Goal: Task Accomplishment & Management: Manage account settings

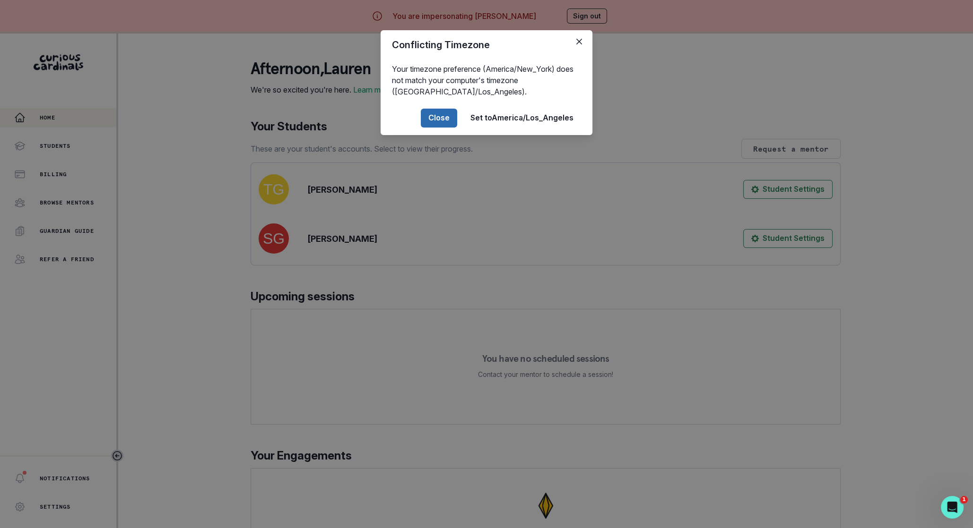
click at [441, 119] on button "Close" at bounding box center [439, 118] width 36 height 19
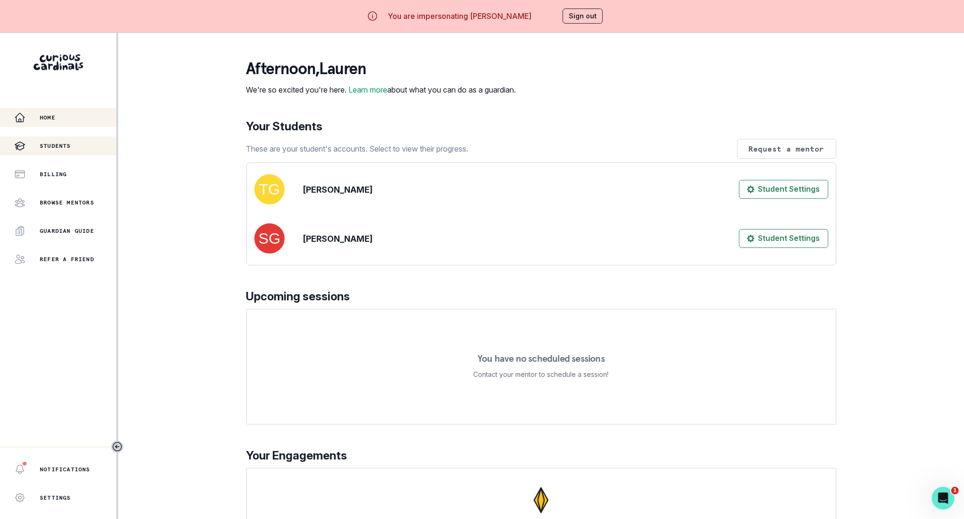
click at [61, 151] on div "Students" at bounding box center [65, 145] width 102 height 11
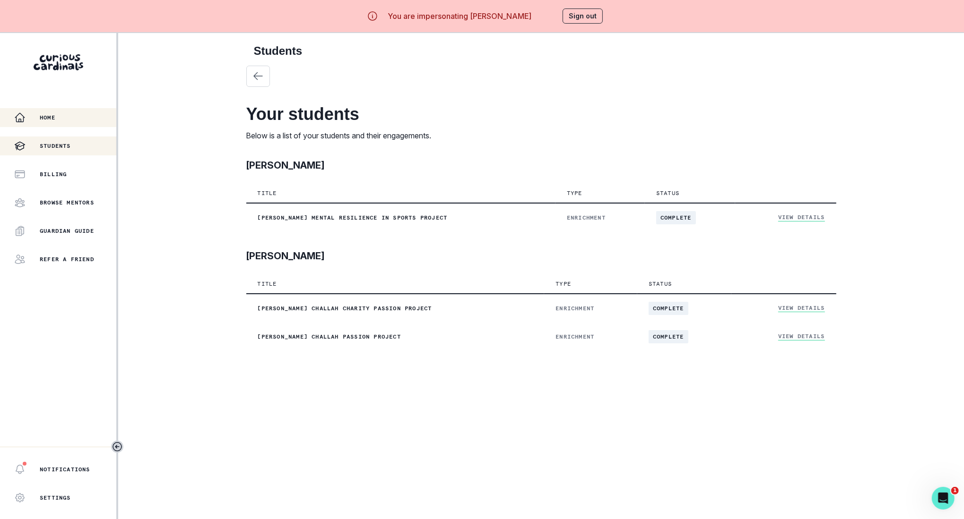
click at [52, 123] on div "Home" at bounding box center [65, 117] width 102 height 11
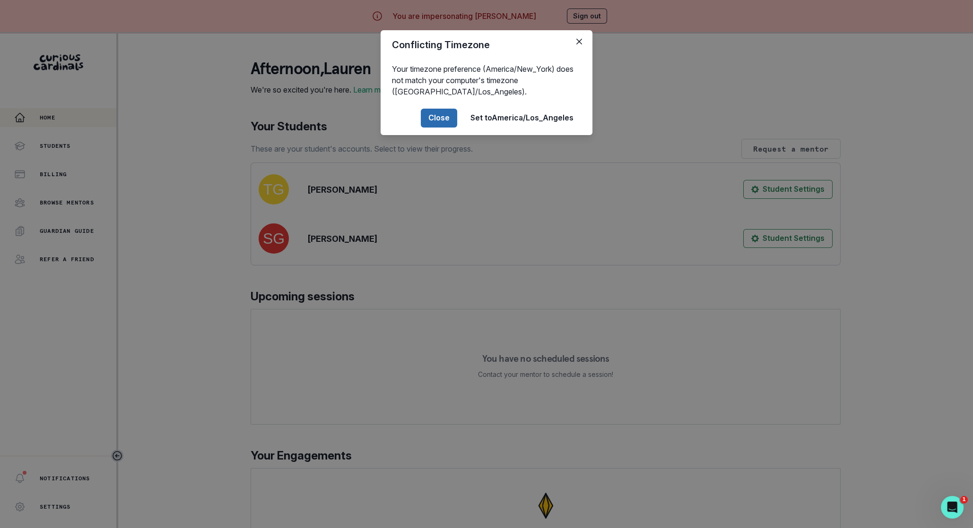
click at [433, 122] on button "Close" at bounding box center [439, 118] width 36 height 19
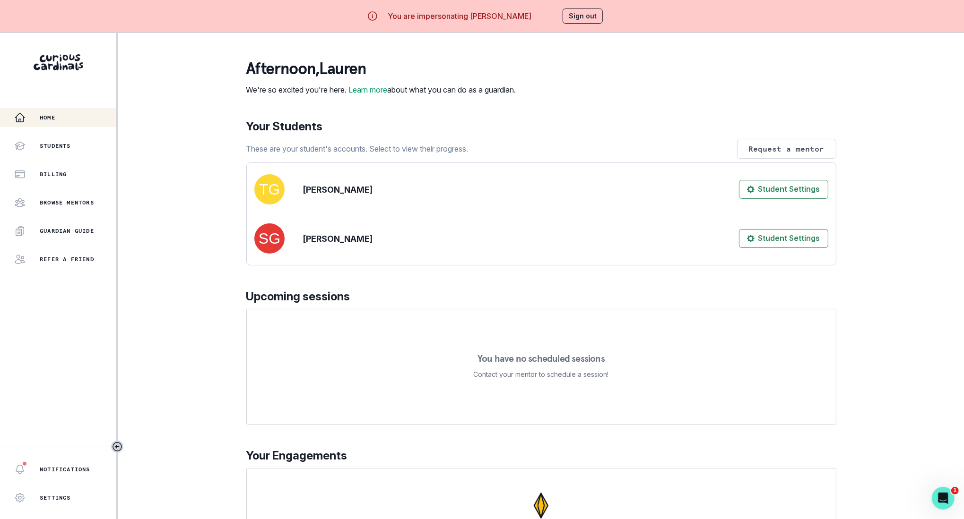
click at [583, 17] on button "Sign out" at bounding box center [582, 16] width 40 height 15
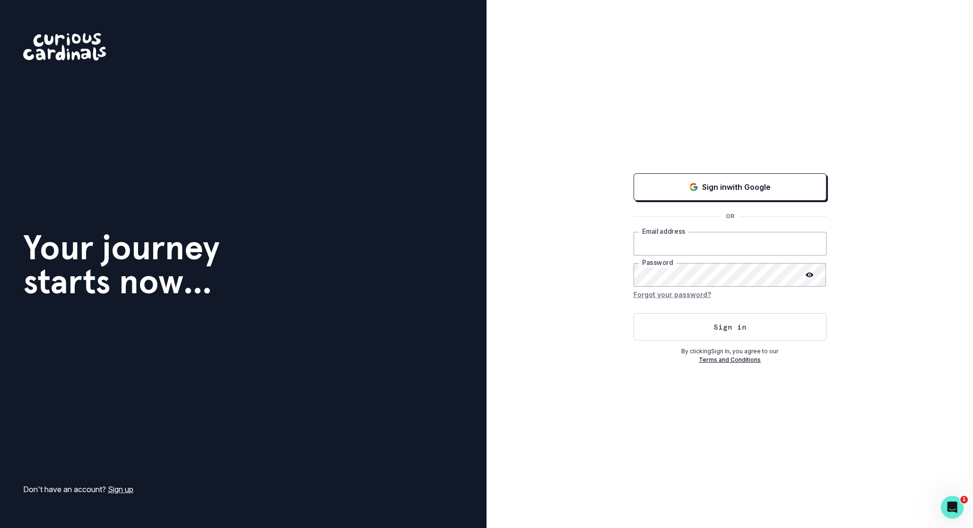
type input "[EMAIL_ADDRESS][DOMAIN_NAME]"
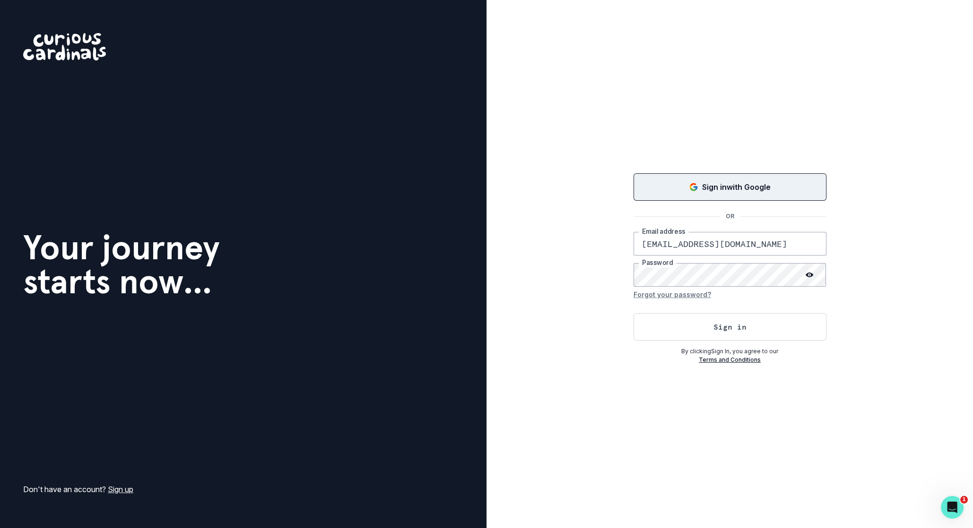
click at [705, 190] on p "Sign in with Google" at bounding box center [736, 186] width 69 height 11
